Goal: Task Accomplishment & Management: Use online tool/utility

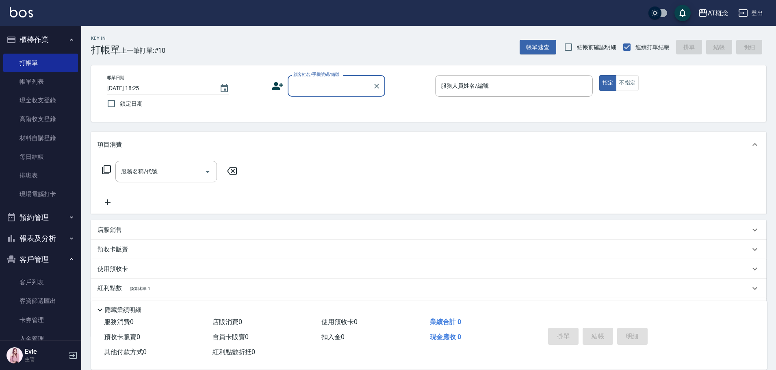
scroll to position [104, 0]
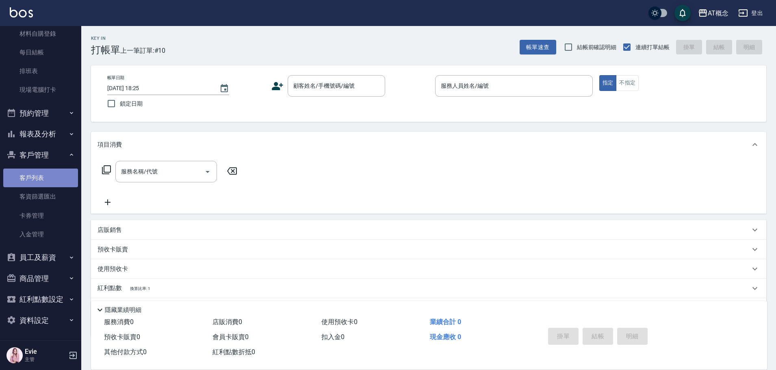
click at [44, 178] on link "客戶列表" at bounding box center [40, 178] width 75 height 19
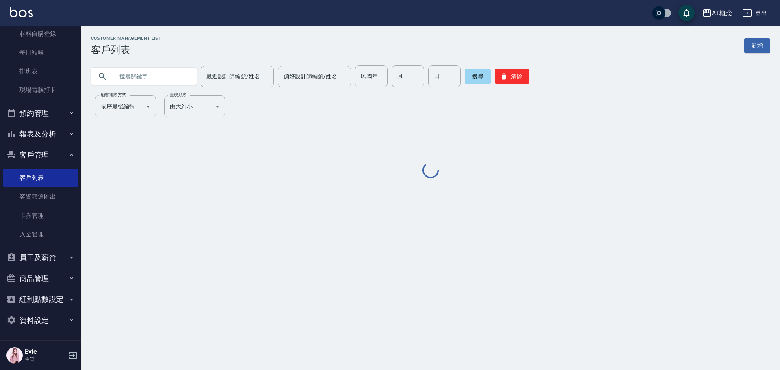
click at [150, 78] on input "text" at bounding box center [152, 76] width 76 height 22
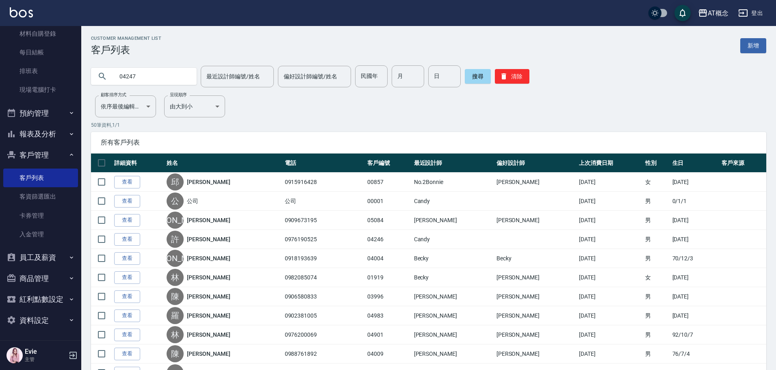
type input "04247"
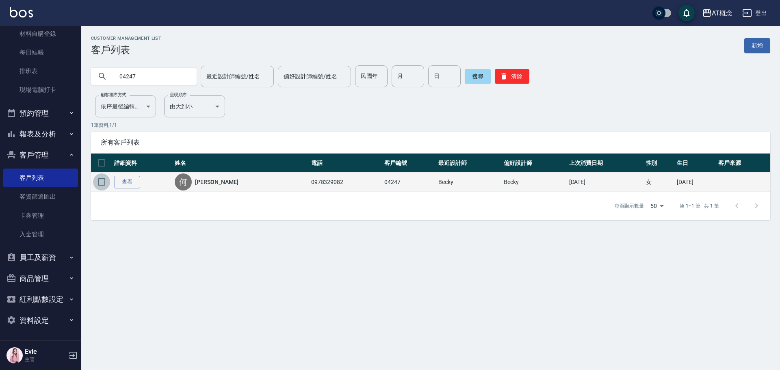
click at [102, 182] on input "checkbox" at bounding box center [101, 181] width 17 height 17
checkbox input "true"
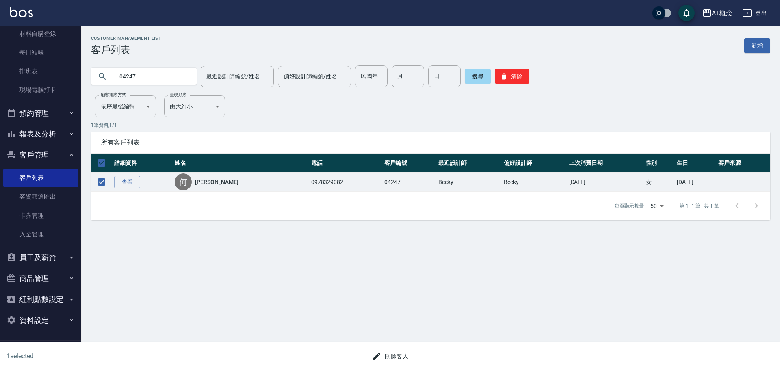
click at [394, 355] on button "刪除客人" at bounding box center [389, 356] width 43 height 15
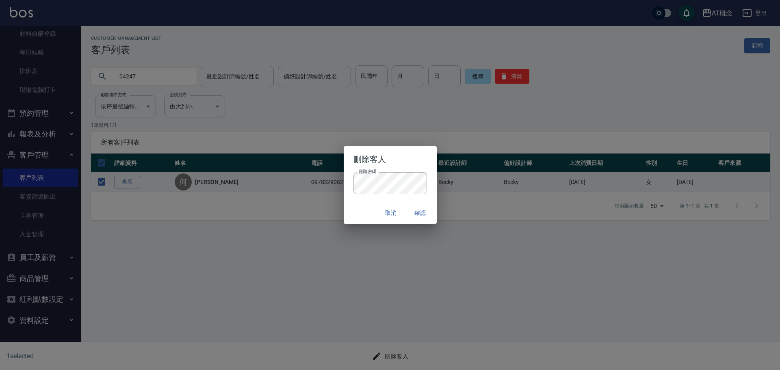
click at [368, 218] on div "取消 確認" at bounding box center [390, 213] width 93 height 22
click at [421, 215] on button "確認" at bounding box center [421, 213] width 26 height 15
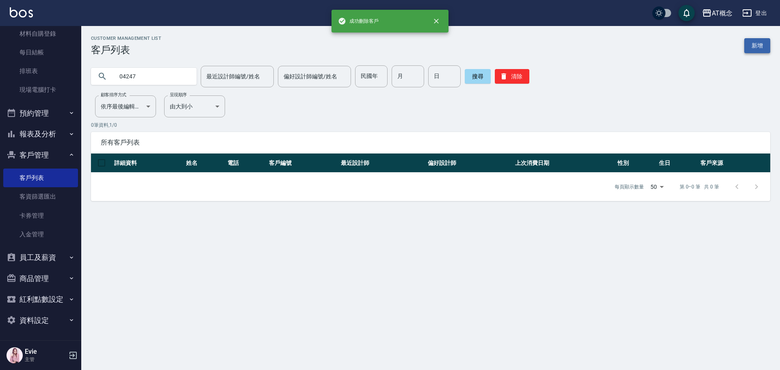
click at [759, 42] on link "新增" at bounding box center [757, 45] width 26 height 15
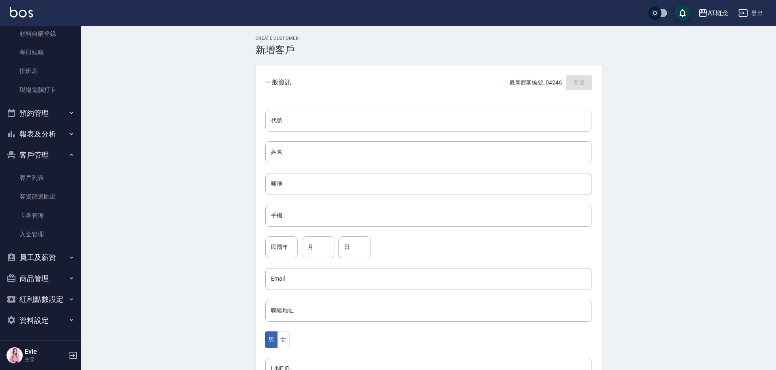
click at [438, 120] on input "代號" at bounding box center [428, 121] width 327 height 22
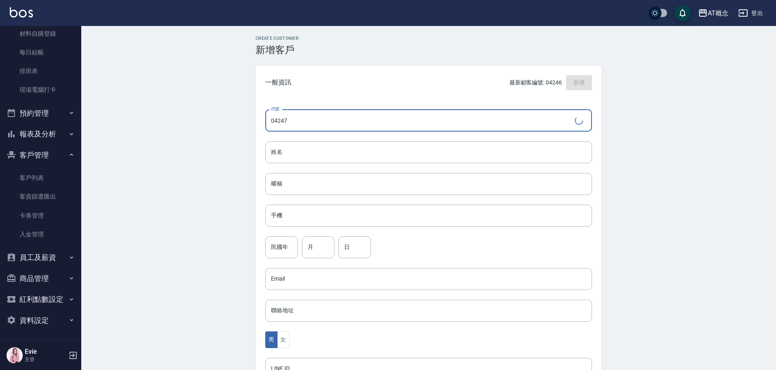
type input "04247"
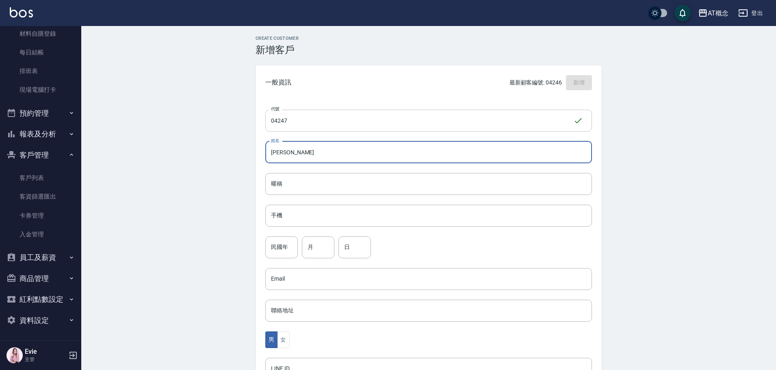
type input "[PERSON_NAME]"
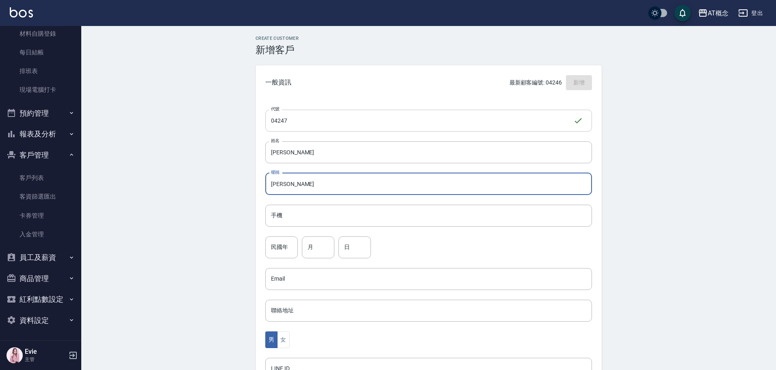
type input "[PERSON_NAME]"
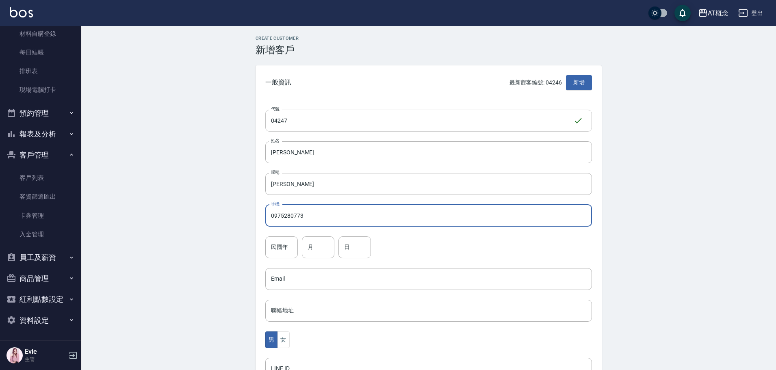
type input "0975280773"
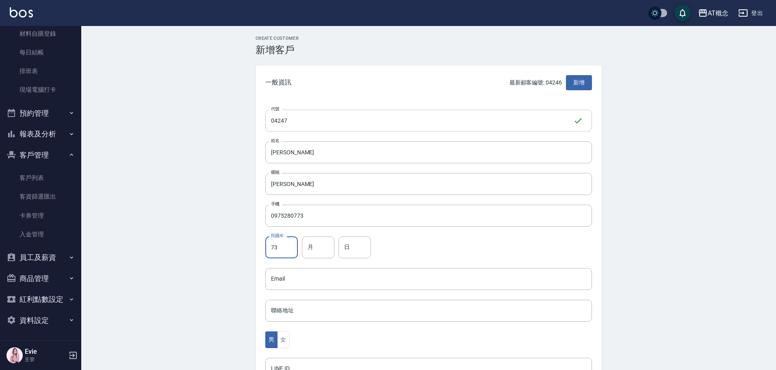
type input "73"
type input "7"
click at [284, 338] on button "女" at bounding box center [283, 340] width 12 height 17
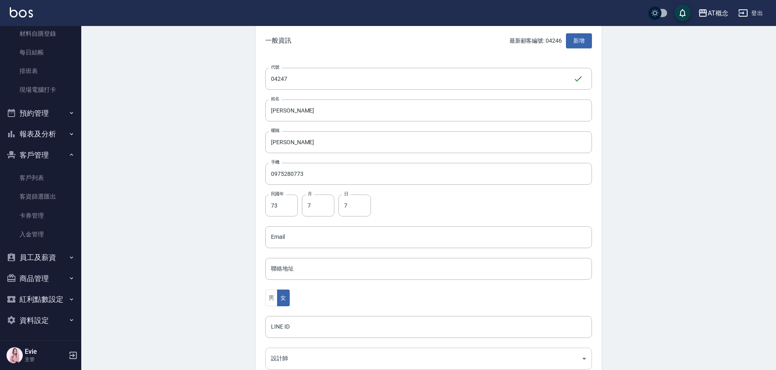
scroll to position [81, 0]
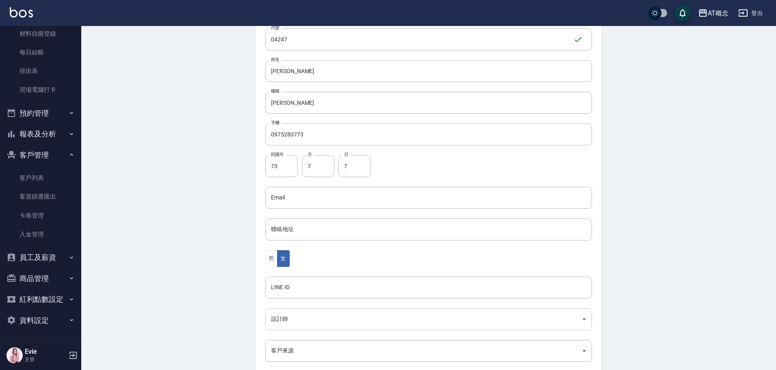
click at [294, 324] on body "AT概念 登出 櫃檯作業 打帳單 帳單列表 現金收支登錄 高階收支登錄 材料自購登錄 每日結帳 排班表 現場電腦打卡 預約管理 預約管理 單日預約紀錄 單週預…" at bounding box center [388, 183] width 776 height 529
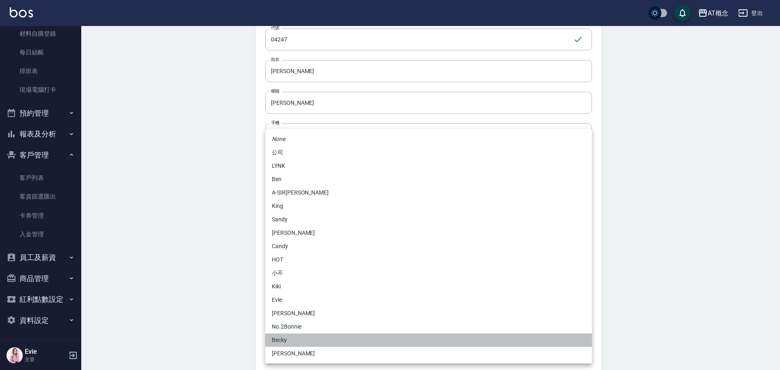
click at [295, 344] on li "Becky" at bounding box center [428, 340] width 327 height 13
type input "cba30a16-5009-42c6-9a58-f7249137d387"
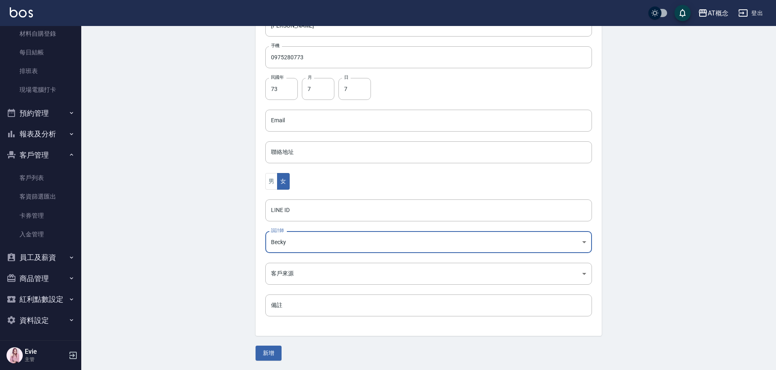
scroll to position [159, 0]
click at [275, 354] on button "新增" at bounding box center [269, 352] width 26 height 15
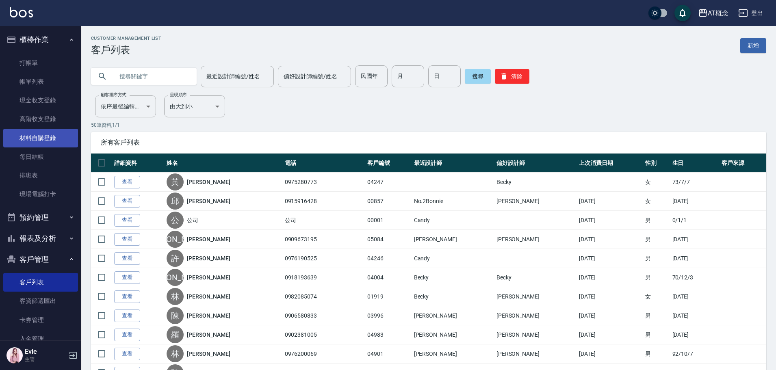
click at [41, 135] on link "材料自購登錄" at bounding box center [40, 138] width 75 height 19
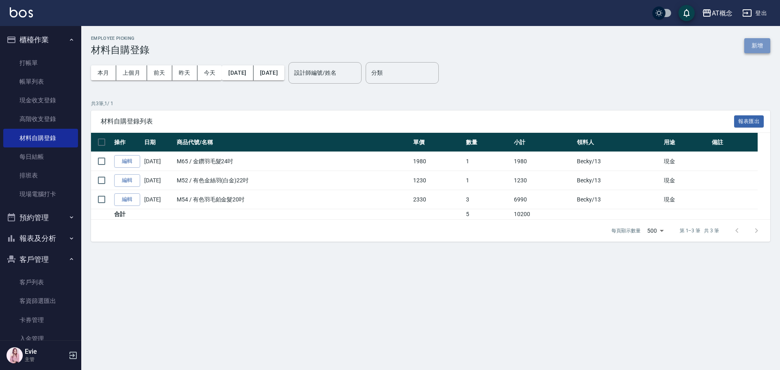
click at [758, 48] on button "新增" at bounding box center [757, 45] width 26 height 15
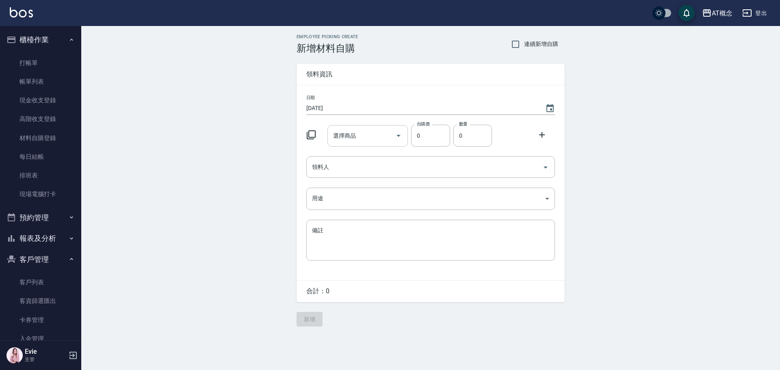
click at [360, 137] on input "選擇商品" at bounding box center [361, 136] width 61 height 14
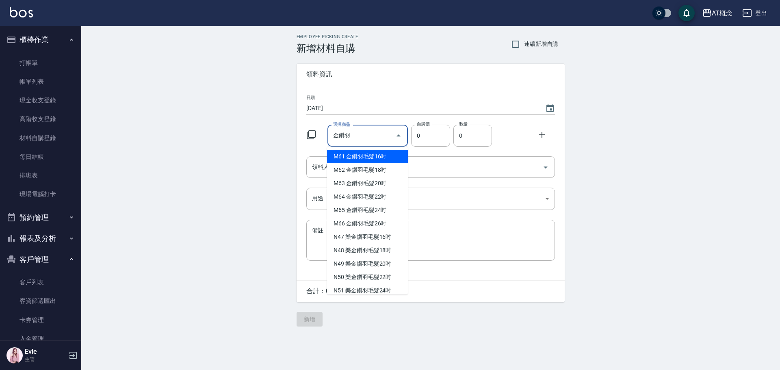
click at [381, 156] on li "M61 金鑽羽毛髮16吋" at bounding box center [367, 156] width 81 height 13
type input "金鑽羽毛髮16吋"
type input "1380"
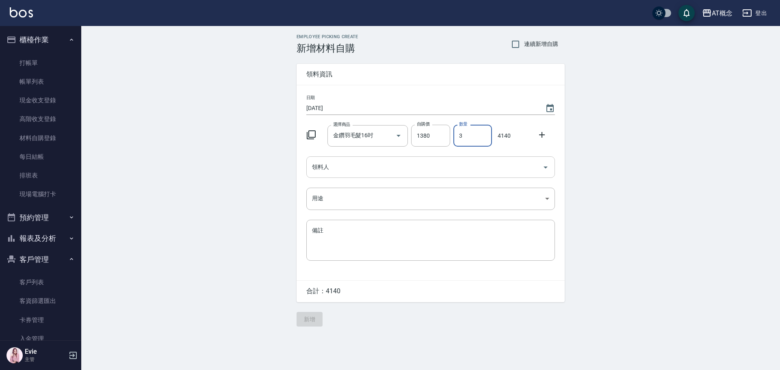
type input "3"
click at [373, 174] on input "領料人" at bounding box center [424, 167] width 229 height 14
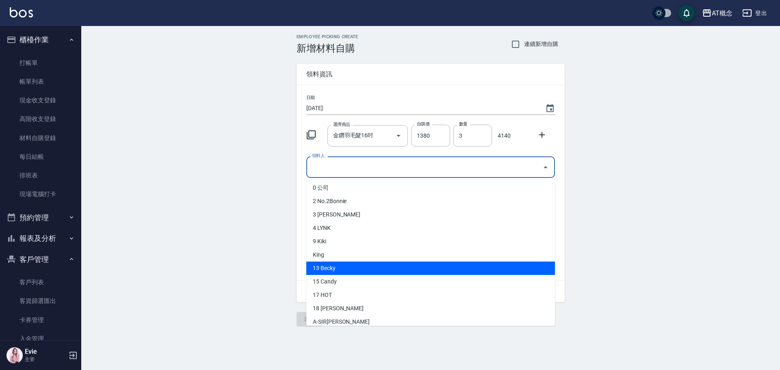
scroll to position [81, 0]
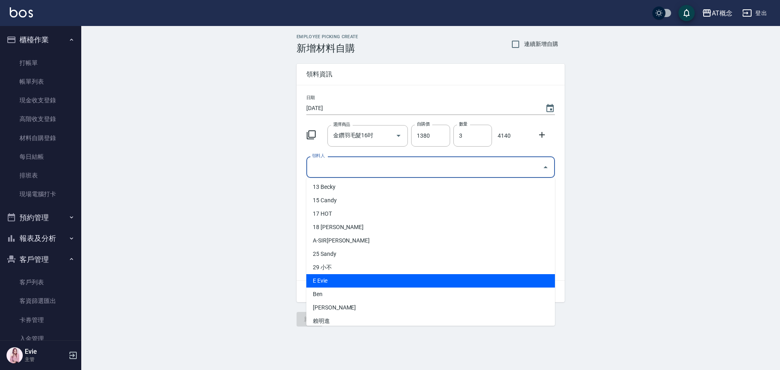
click at [332, 280] on li "E Evie" at bounding box center [430, 280] width 249 height 13
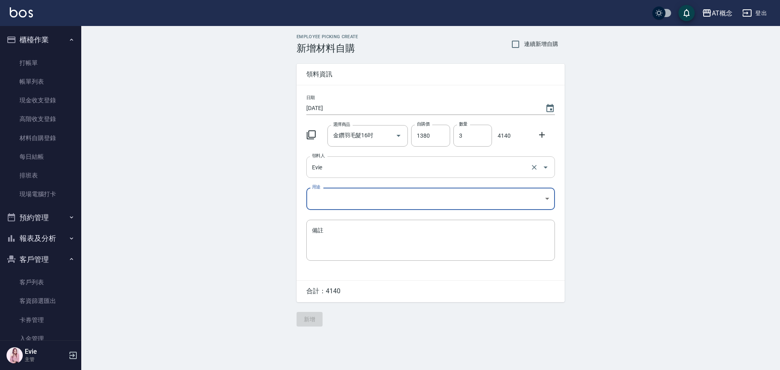
click at [324, 166] on input "Evie" at bounding box center [419, 167] width 219 height 14
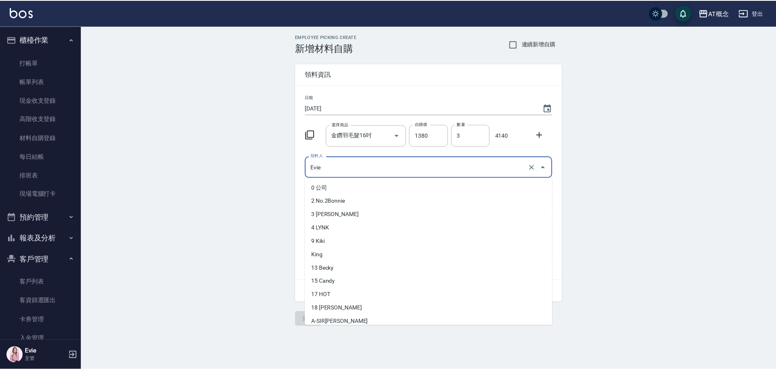
scroll to position [43, 0]
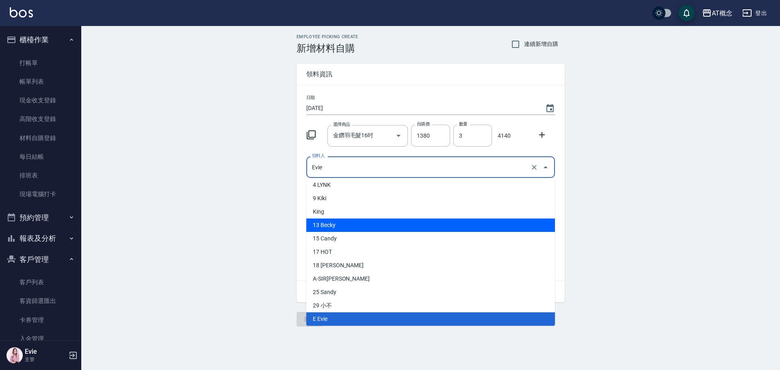
click at [329, 224] on li "13 Becky" at bounding box center [430, 225] width 249 height 13
type input "Becky"
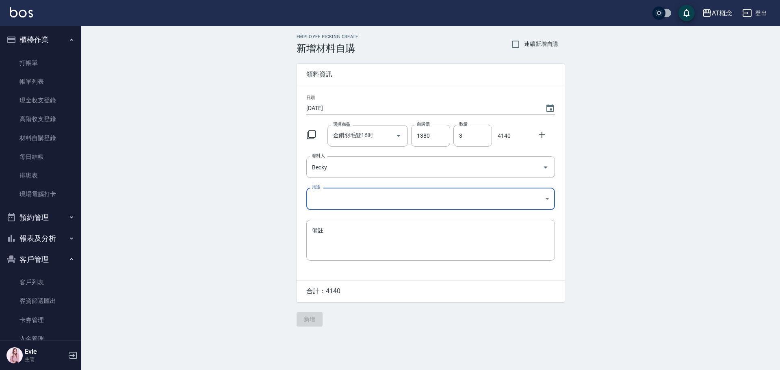
click at [323, 201] on body "AT概念 登出 櫃檯作業 打帳單 帳單列表 現金收支登錄 高階收支登錄 材料自購登錄 每日結帳 排班表 現場電腦打卡 預約管理 預約管理 單日預約紀錄 單週預…" at bounding box center [390, 185] width 780 height 370
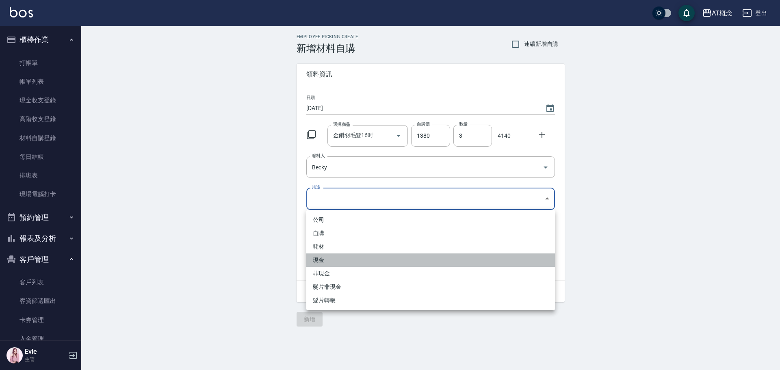
click at [324, 258] on li "現金" at bounding box center [430, 260] width 249 height 13
type input "現金"
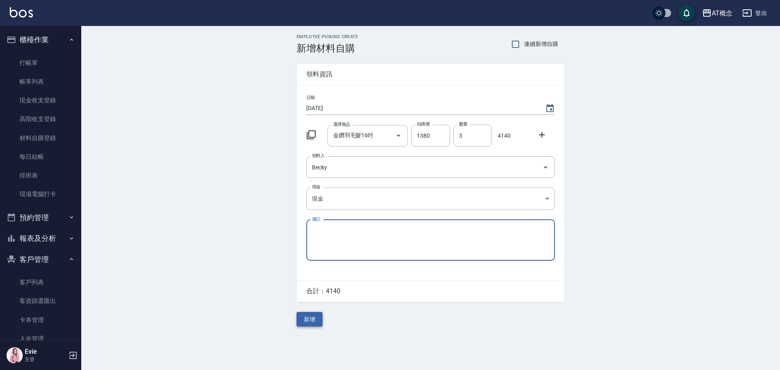
click at [314, 325] on button "新增" at bounding box center [310, 319] width 26 height 15
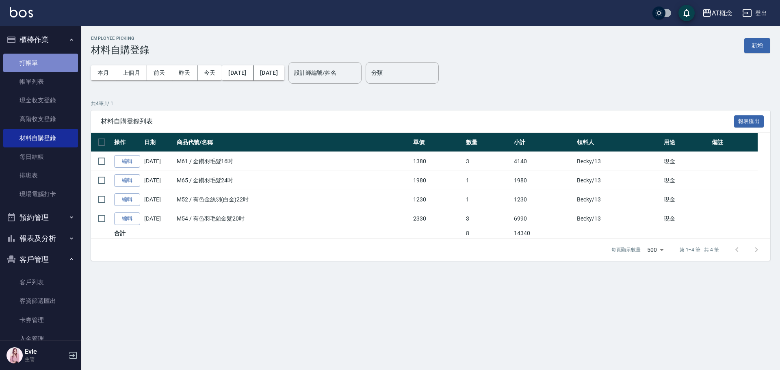
click at [40, 62] on link "打帳單" at bounding box center [40, 63] width 75 height 19
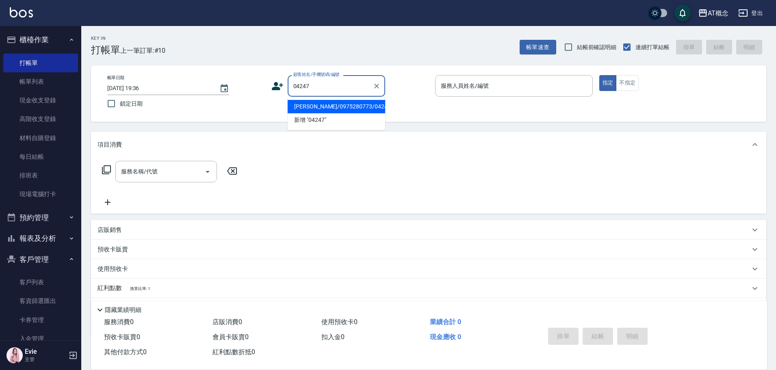
type input "[PERSON_NAME]/0975280773/04247"
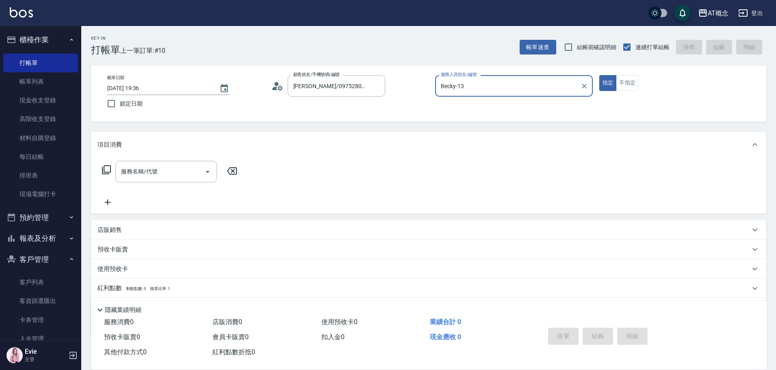
type input "Becky-13"
click at [599, 75] on button "指定" at bounding box center [607, 83] width 17 height 16
type button "true"
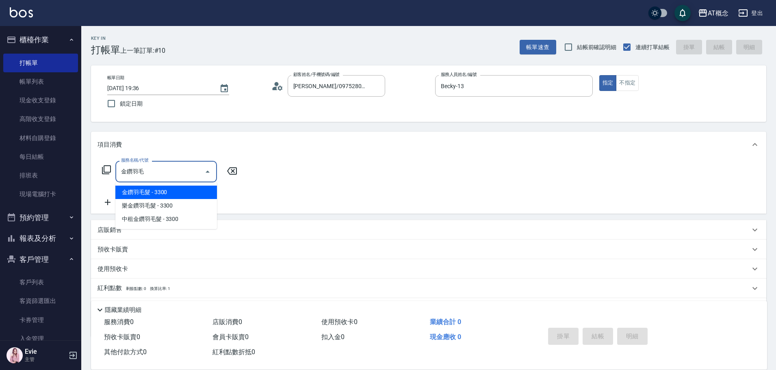
type input "金鑽羽毛髮(121)"
type input "330"
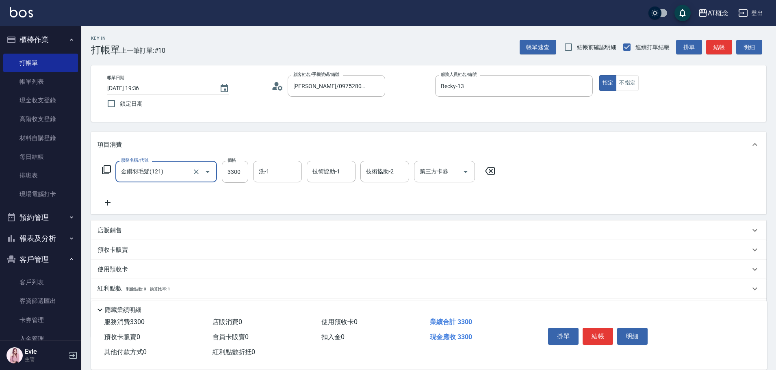
type input "金鑽羽毛髮(121)"
type input "0"
type input "73"
type input "70"
type input "736"
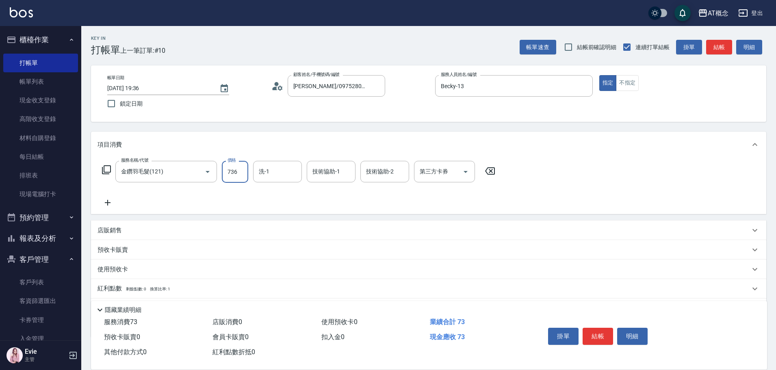
type input "730"
type input "7360"
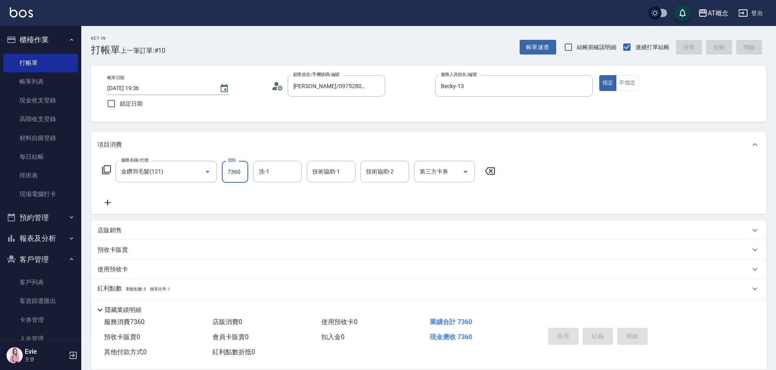
type input "0"
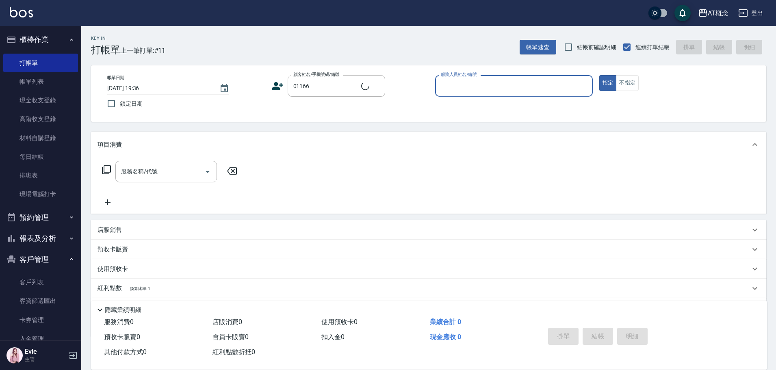
type input "[PERSON_NAME]/0939821324/01166"
click at [599, 75] on button "指定" at bounding box center [607, 83] width 17 height 16
type input "Kiki-9"
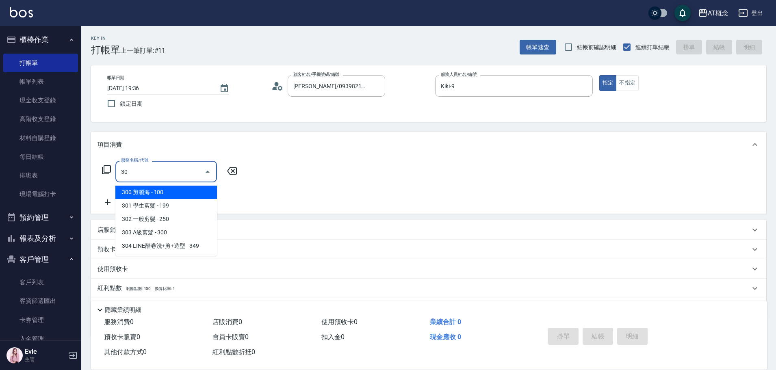
type input "303"
type input "30"
type input "303 A級剪髮(303)"
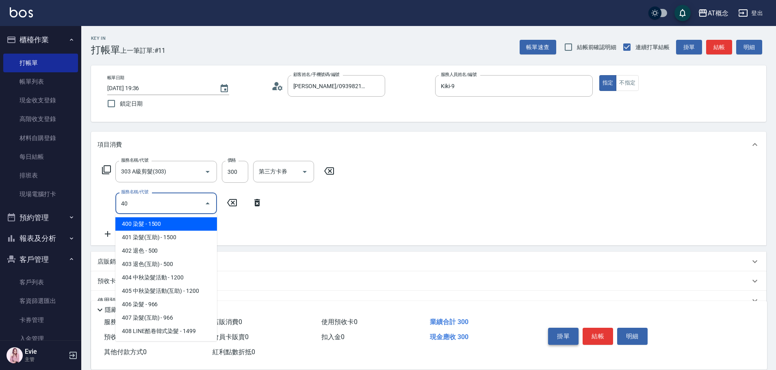
type input "400"
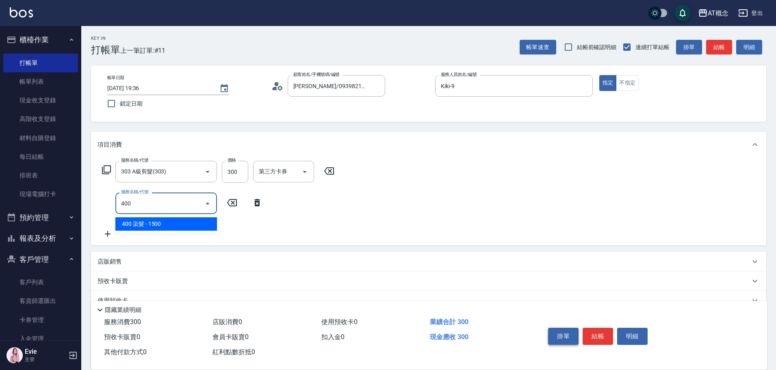
type input "180"
type input "400 染髮(400)"
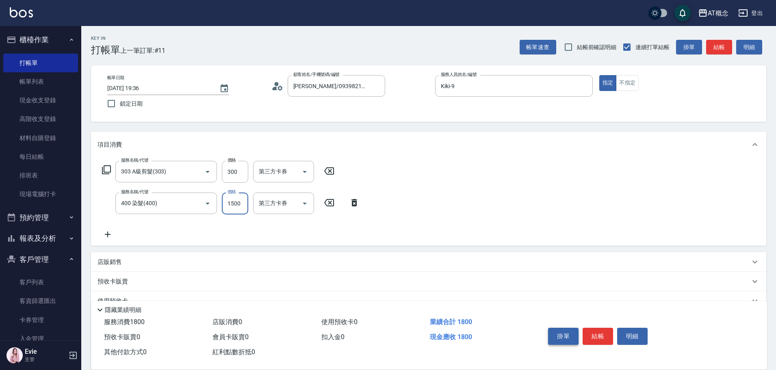
type input "30"
type input "18"
type input "40"
type input "180"
type input "210"
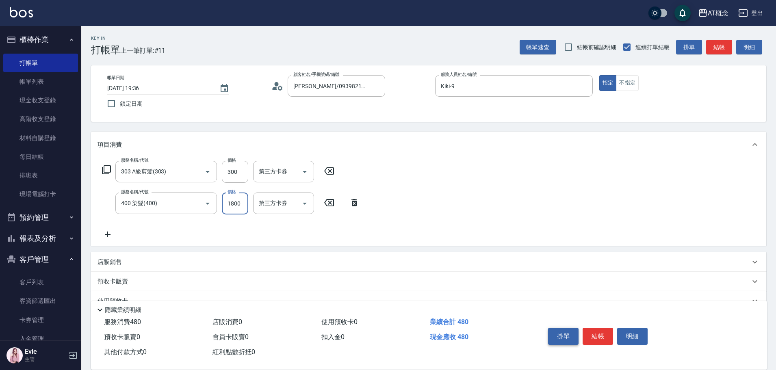
type input "1800"
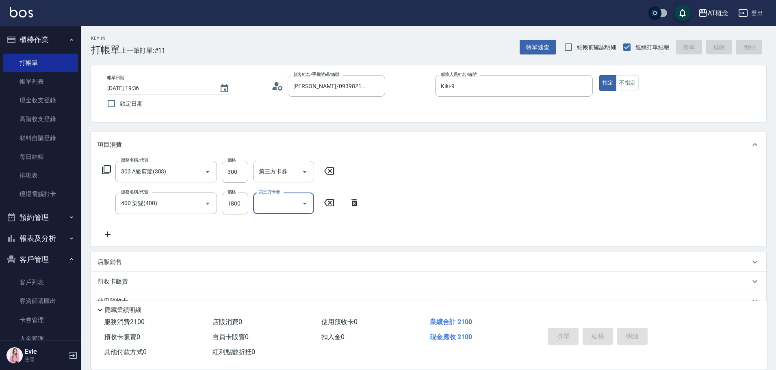
type input "0"
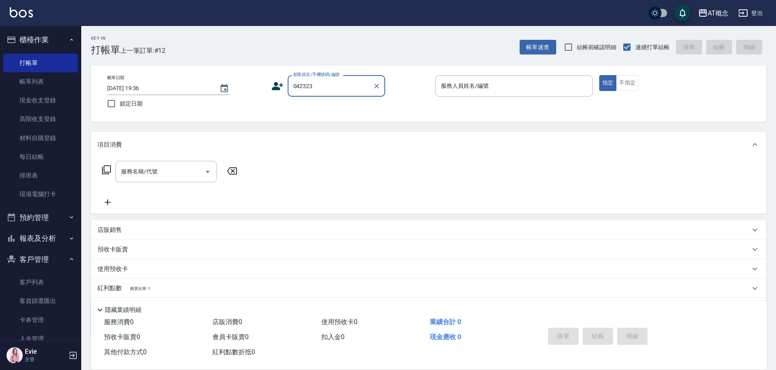
click at [341, 87] on input "042323" at bounding box center [330, 86] width 78 height 14
type input "[PERSON_NAME]/0923313777/04232"
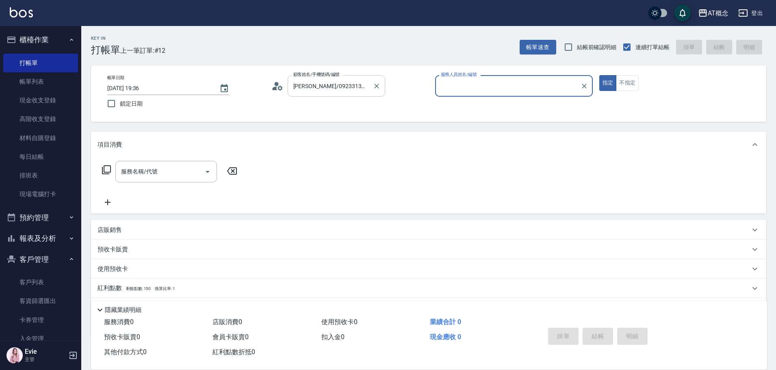
type input "Anson-3"
click at [599, 75] on button "指定" at bounding box center [607, 83] width 17 height 16
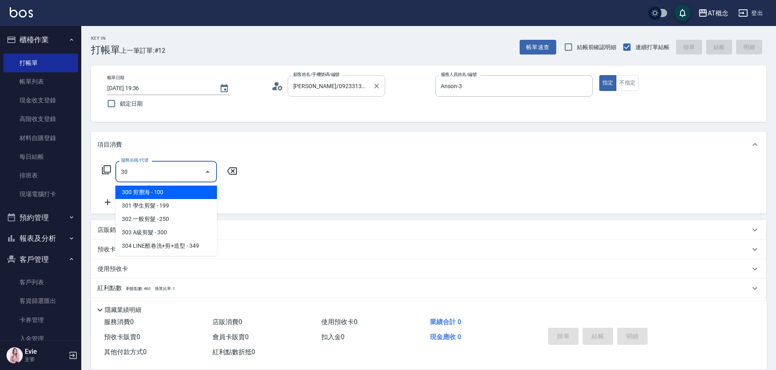
type input "303"
type input "30"
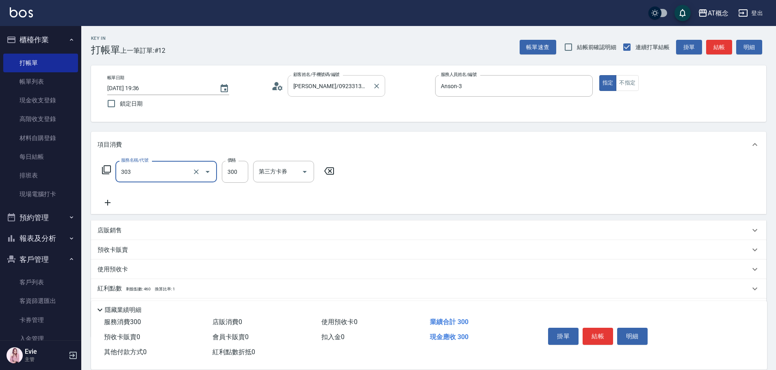
type input "303 A級剪髮(303)"
type input "0"
type input "350"
type input "30"
type input "350"
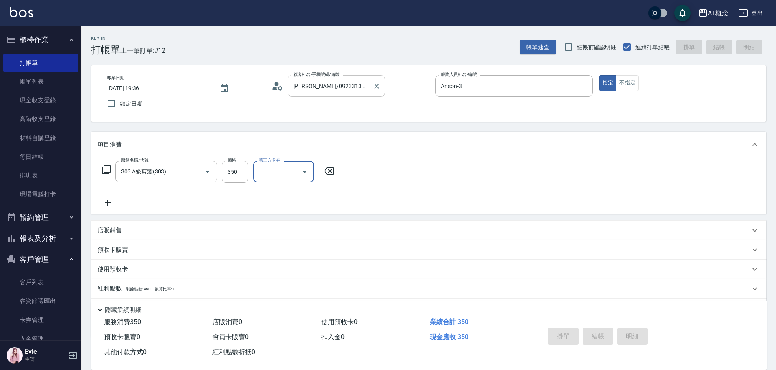
type input "[DATE] 19:37"
type input "0"
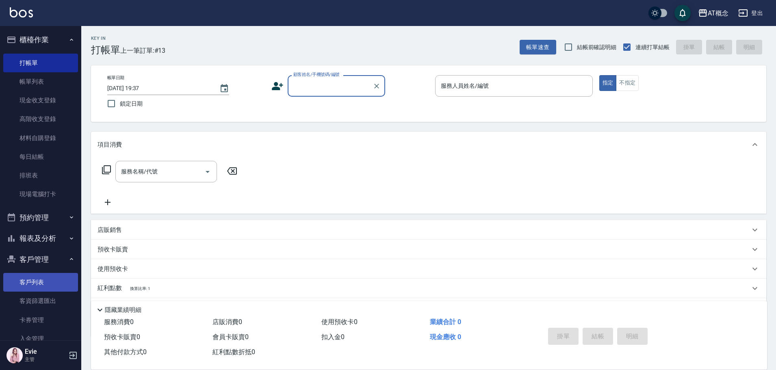
click at [26, 281] on link "客戶列表" at bounding box center [40, 282] width 75 height 19
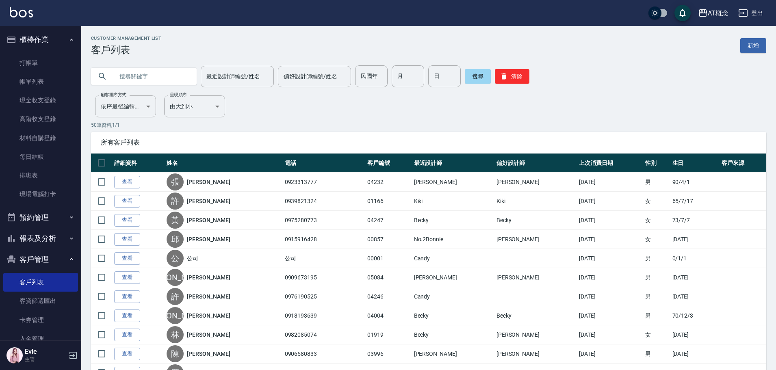
drag, startPoint x: 153, startPoint y: 68, endPoint x: 227, endPoint y: 116, distance: 88.1
click at [156, 70] on input "text" at bounding box center [152, 76] width 76 height 22
type input "[PERSON_NAME]"
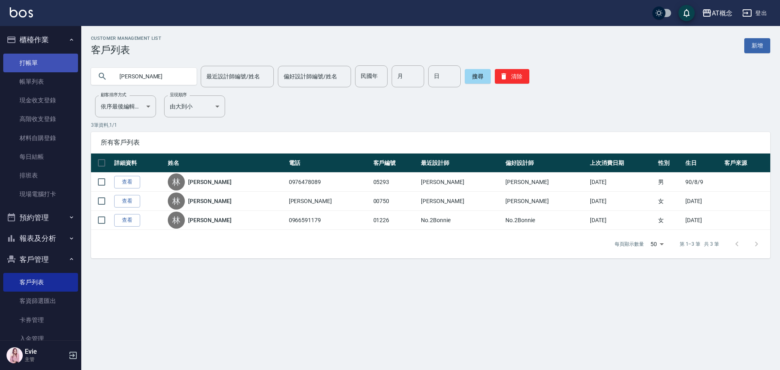
click at [25, 58] on link "打帳單" at bounding box center [40, 63] width 75 height 19
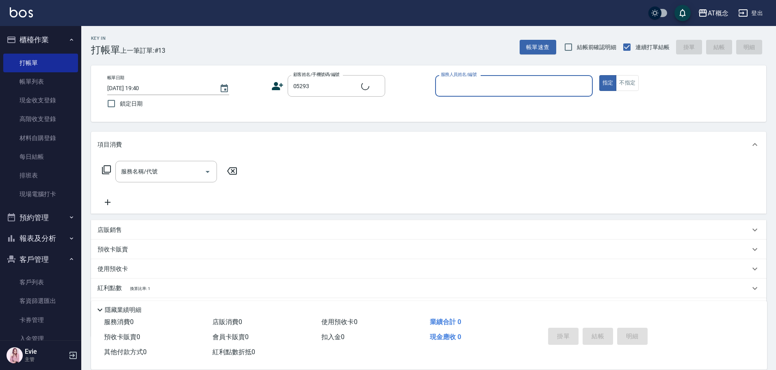
type input "[PERSON_NAME]/0976478089/05293"
click at [599, 75] on button "指定" at bounding box center [607, 83] width 17 height 16
type input "Anson-3"
type button "true"
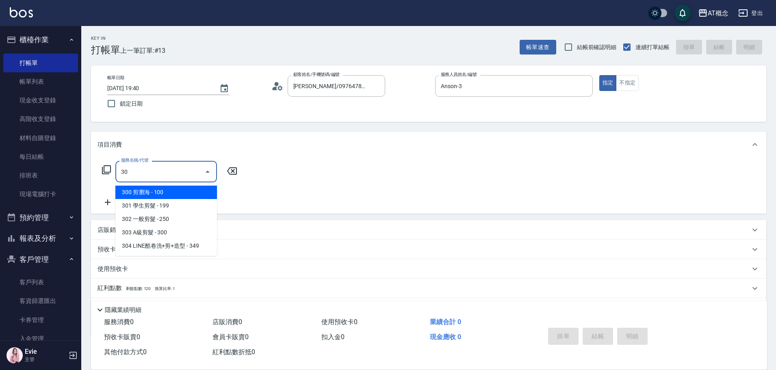
type input "303"
type input "30"
type input "303 A級剪髮(303)"
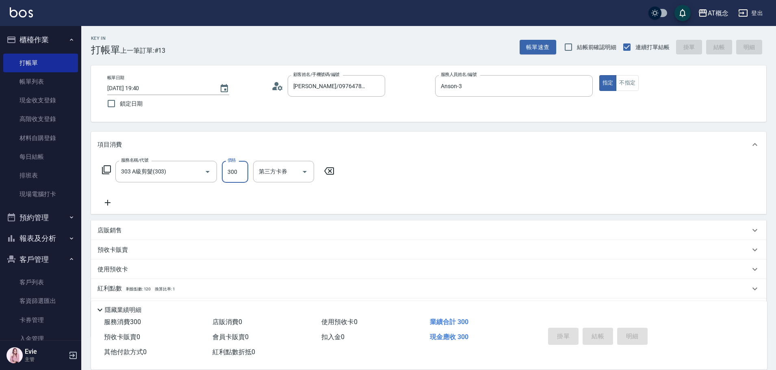
type input "0"
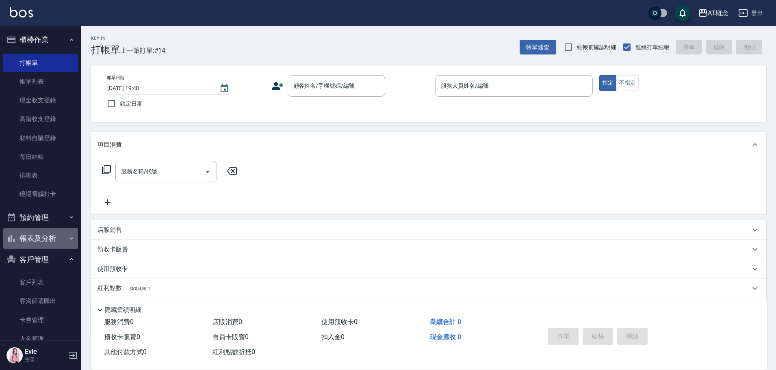
click at [42, 240] on button "報表及分析" at bounding box center [40, 238] width 75 height 21
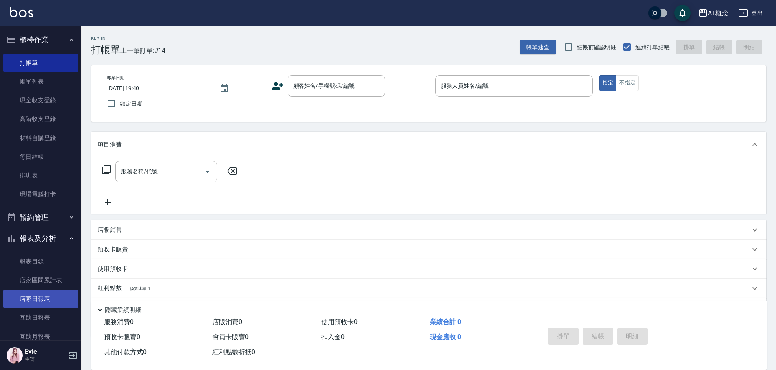
click at [40, 302] on link "店家日報表" at bounding box center [40, 299] width 75 height 19
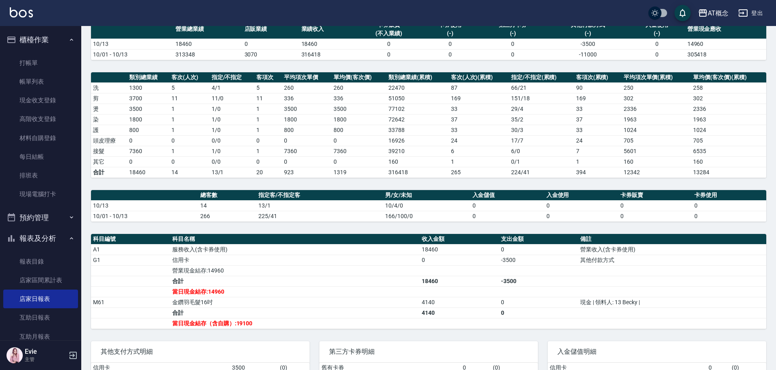
scroll to position [81, 0]
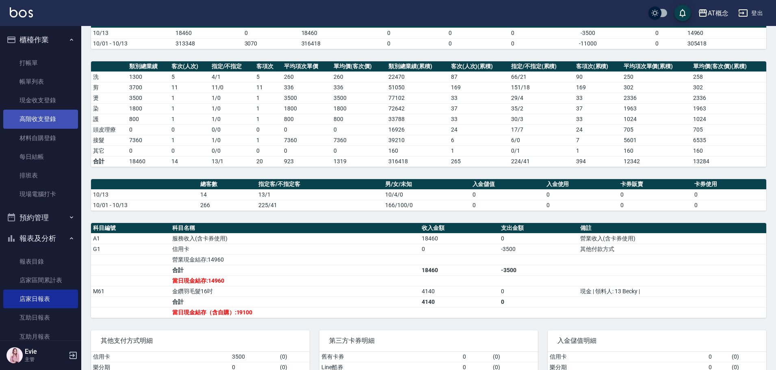
click at [46, 119] on link "高階收支登錄" at bounding box center [40, 119] width 75 height 19
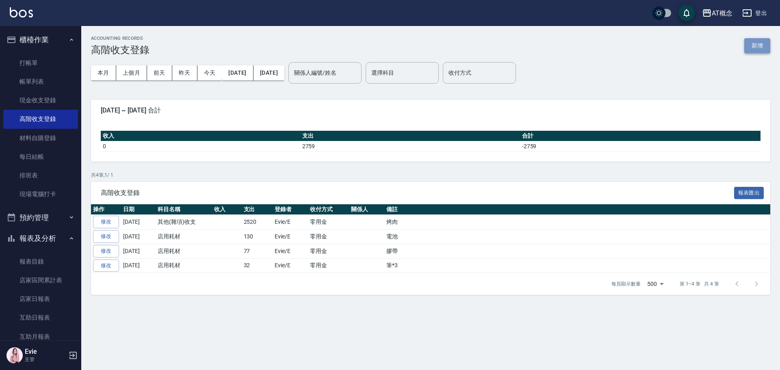
click at [763, 50] on button "新增" at bounding box center [757, 45] width 26 height 15
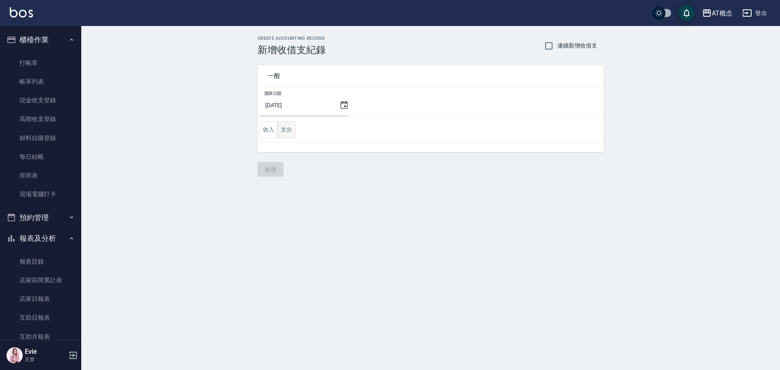
click at [292, 129] on button "支出" at bounding box center [286, 129] width 18 height 17
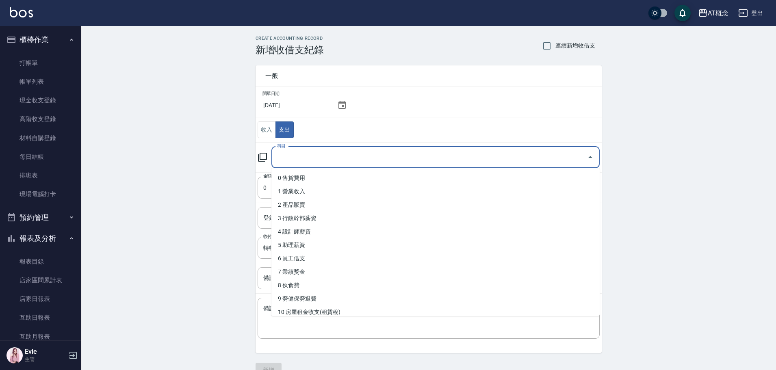
click at [294, 158] on input "科目" at bounding box center [429, 157] width 309 height 14
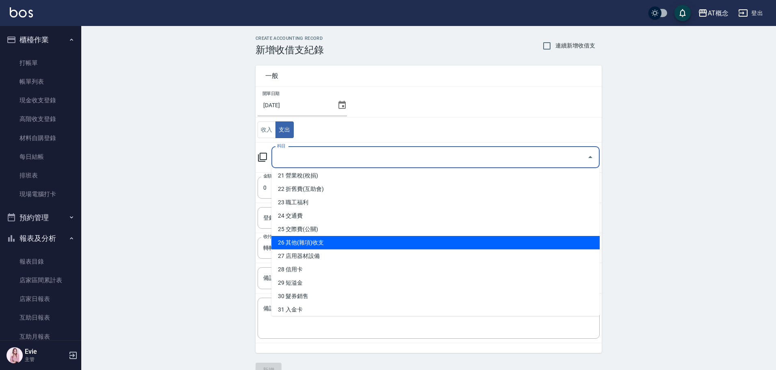
scroll to position [284, 0]
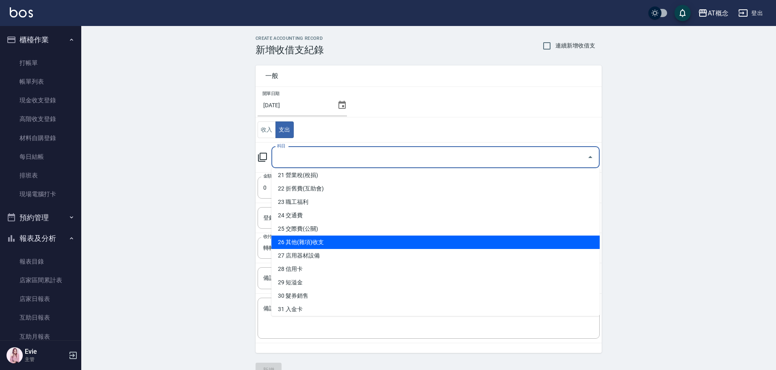
click at [317, 243] on li "26 其他(雜項)收支" at bounding box center [435, 242] width 328 height 13
type input "26 其他(雜項)收支"
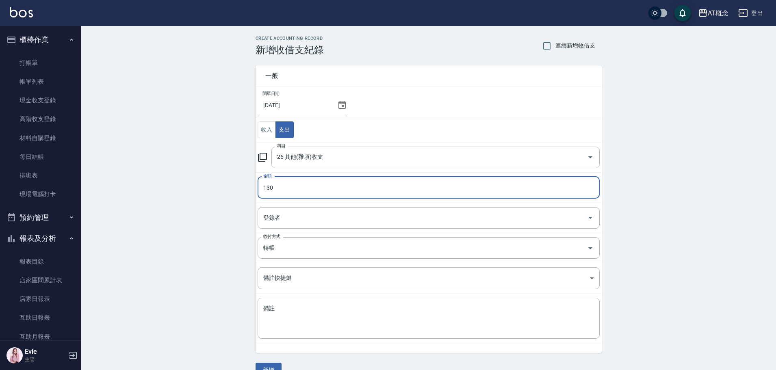
type input "130"
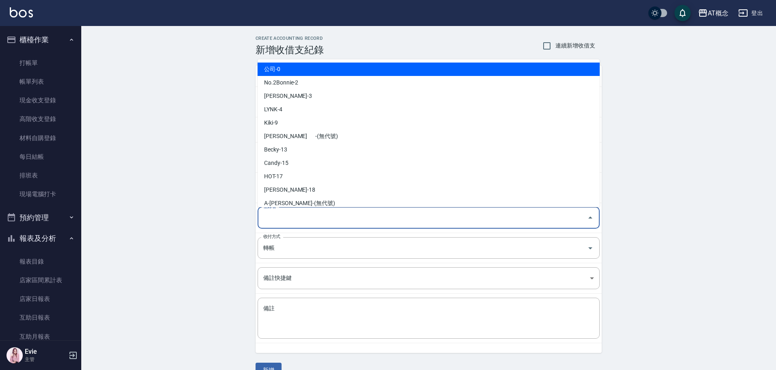
click at [276, 217] on input "登錄者" at bounding box center [422, 218] width 323 height 14
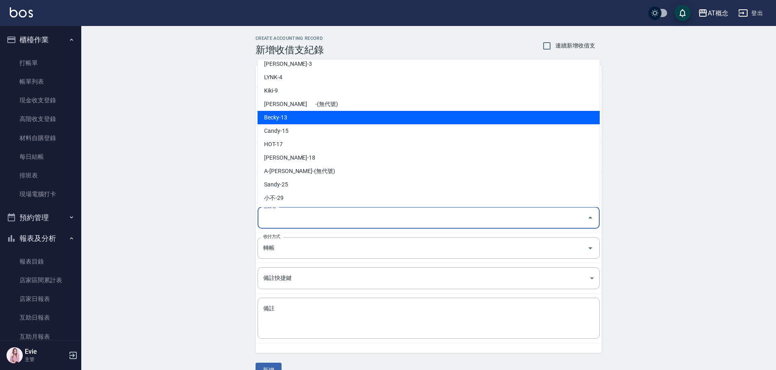
scroll to position [81, 0]
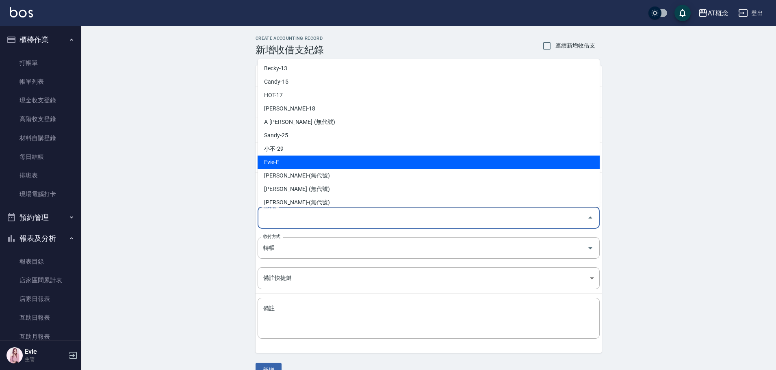
click at [296, 160] on li "Evie-E" at bounding box center [429, 162] width 342 height 13
type input "Evie-E"
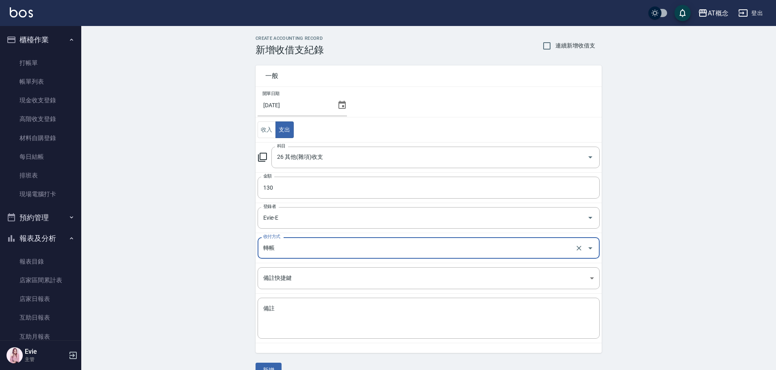
click at [282, 249] on input "轉帳" at bounding box center [417, 248] width 312 height 14
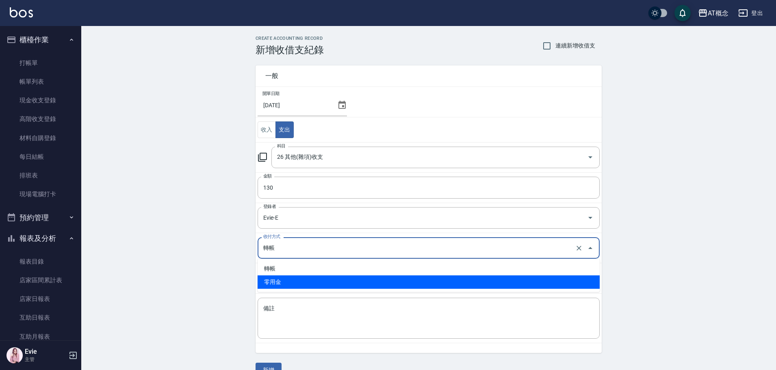
click at [280, 282] on li "零用金" at bounding box center [429, 281] width 342 height 13
type input "零用金"
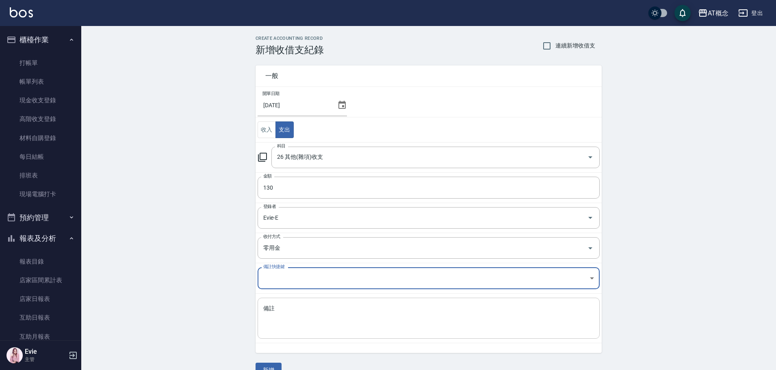
drag, startPoint x: 280, startPoint y: 310, endPoint x: 287, endPoint y: 303, distance: 10.3
click at [280, 307] on textarea "備註" at bounding box center [428, 319] width 331 height 28
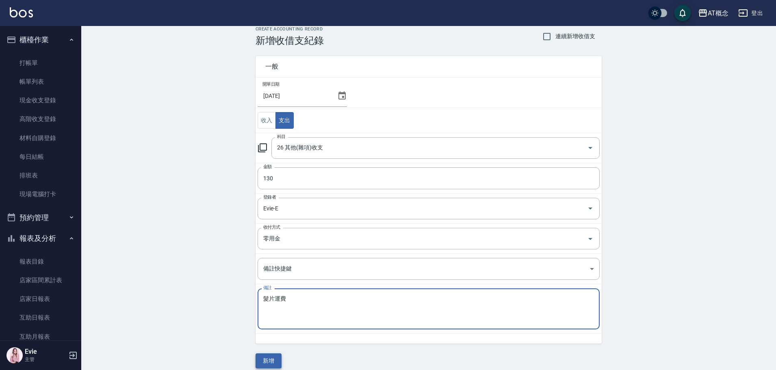
scroll to position [17, 0]
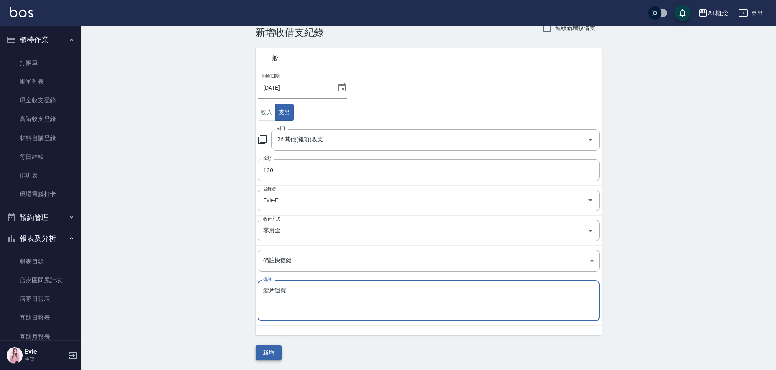
type textarea "髮片運費"
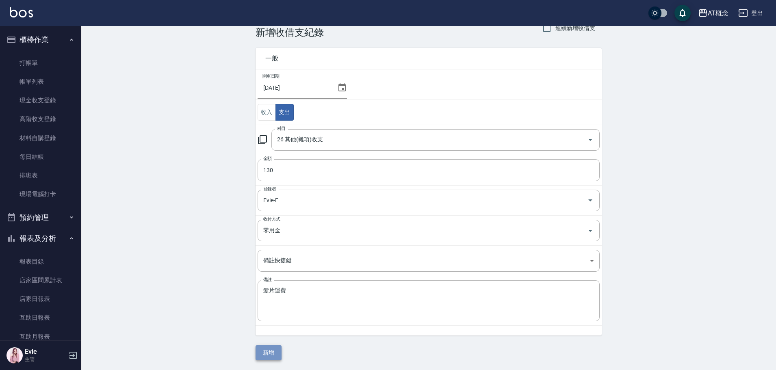
click at [277, 352] on button "新增" at bounding box center [269, 352] width 26 height 15
